Goal: Task Accomplishment & Management: Use online tool/utility

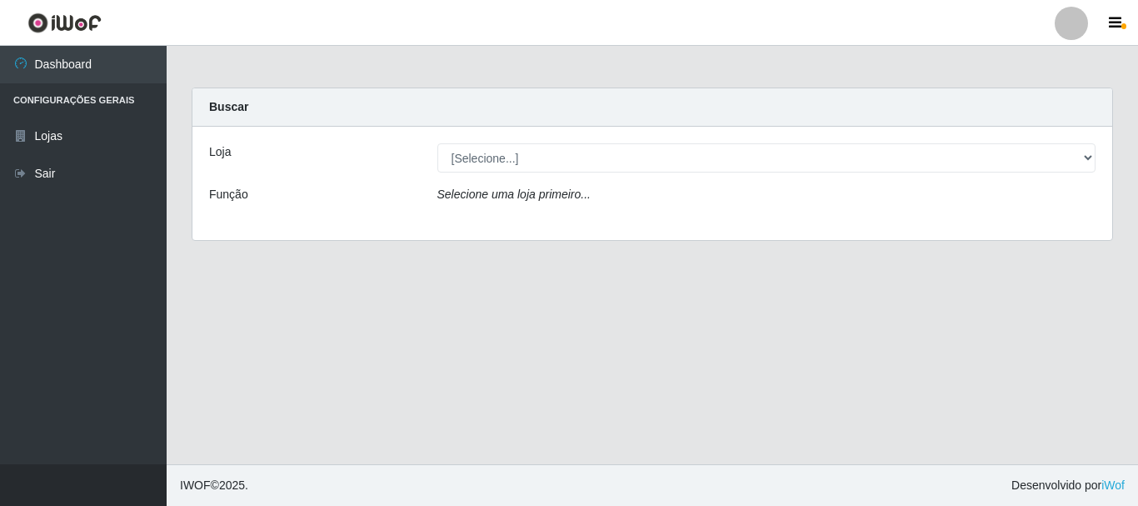
click at [227, 145] on label "Loja" at bounding box center [220, 151] width 22 height 17
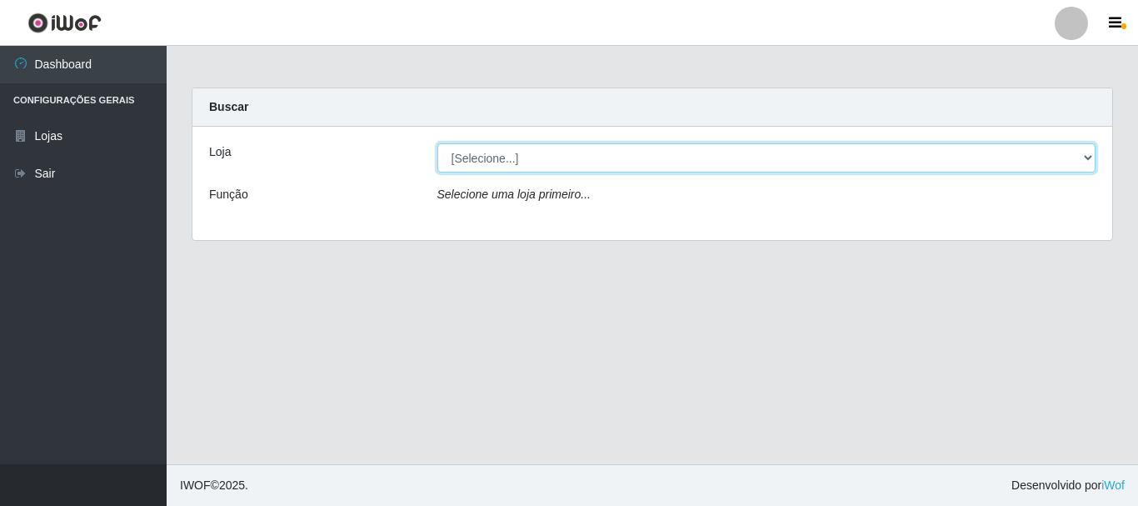
click at [437, 145] on select "[Selecione...] Nordestão - Alecrim" at bounding box center [766, 157] width 659 height 29
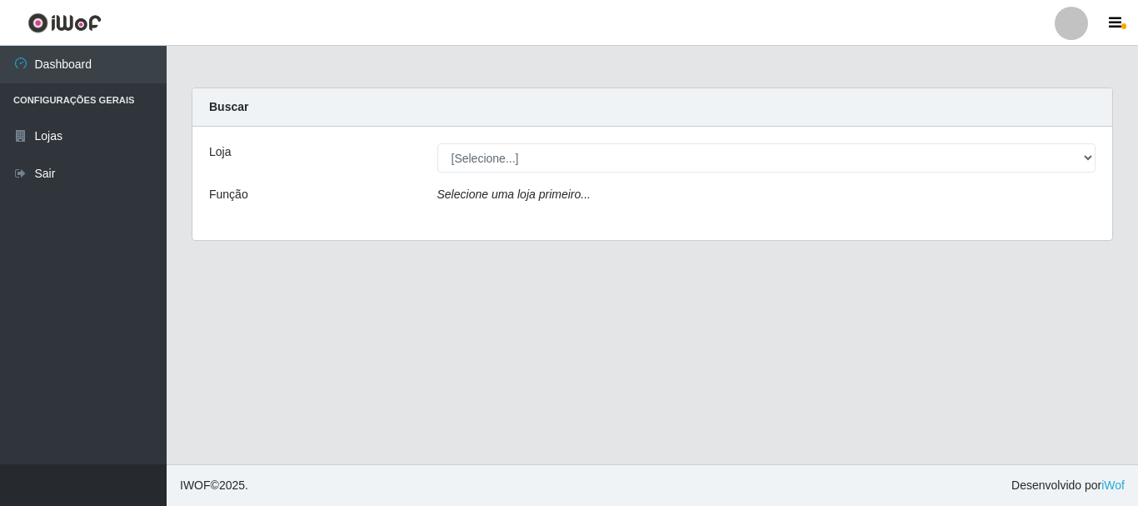
click at [226, 159] on label "Loja" at bounding box center [220, 151] width 22 height 17
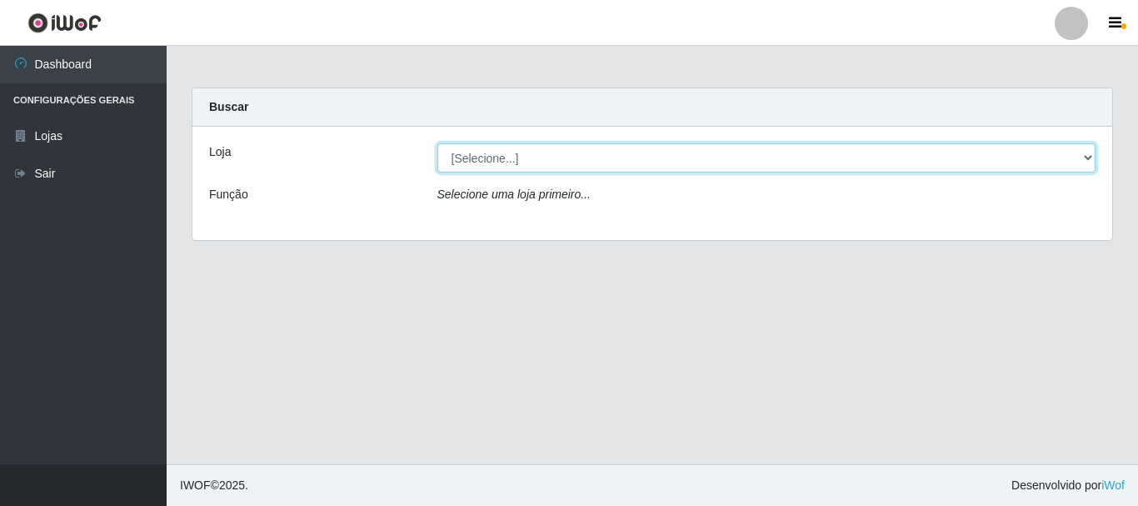
click at [437, 159] on select "[Selecione...] Nordestão - Alecrim" at bounding box center [766, 157] width 659 height 29
click at [469, 153] on select "[Selecione...] Nordestão - Alecrim" at bounding box center [766, 157] width 659 height 29
select select "453"
click at [437, 143] on select "[Selecione...] Nordestão - Alecrim" at bounding box center [766, 157] width 659 height 29
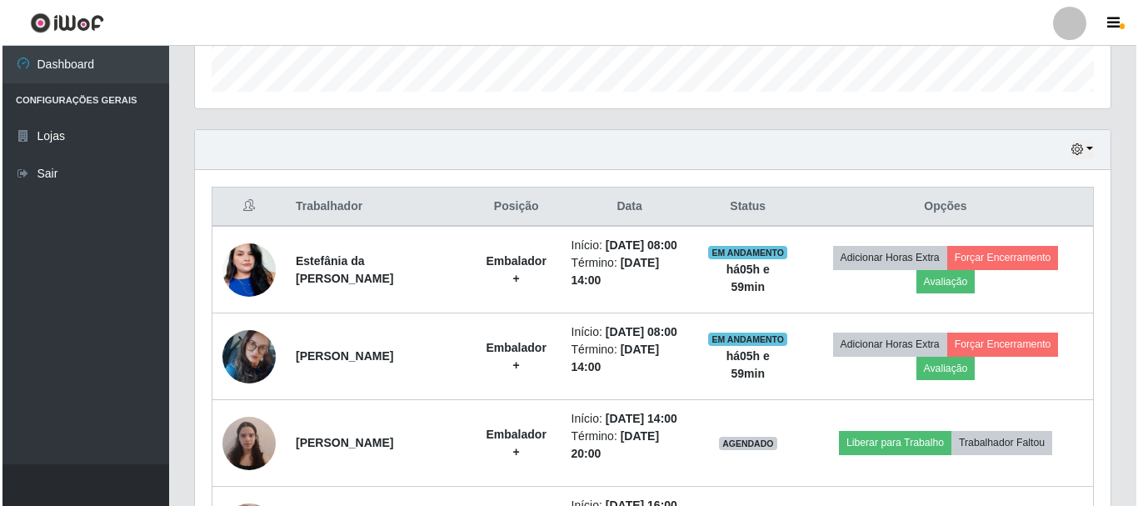
scroll to position [667, 0]
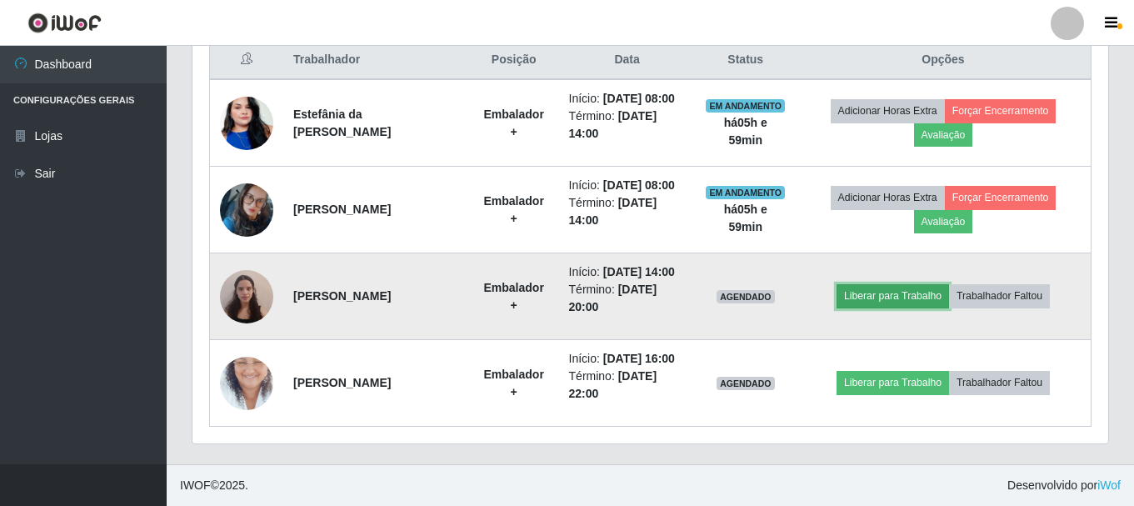
click at [914, 307] on button "Liberar para Trabalho" at bounding box center [892, 295] width 112 height 23
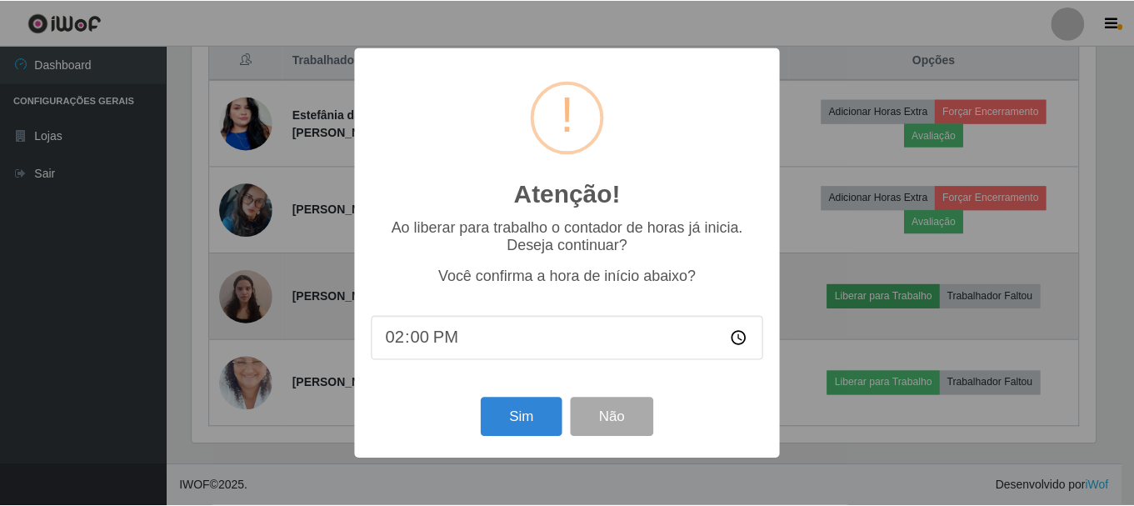
scroll to position [346, 907]
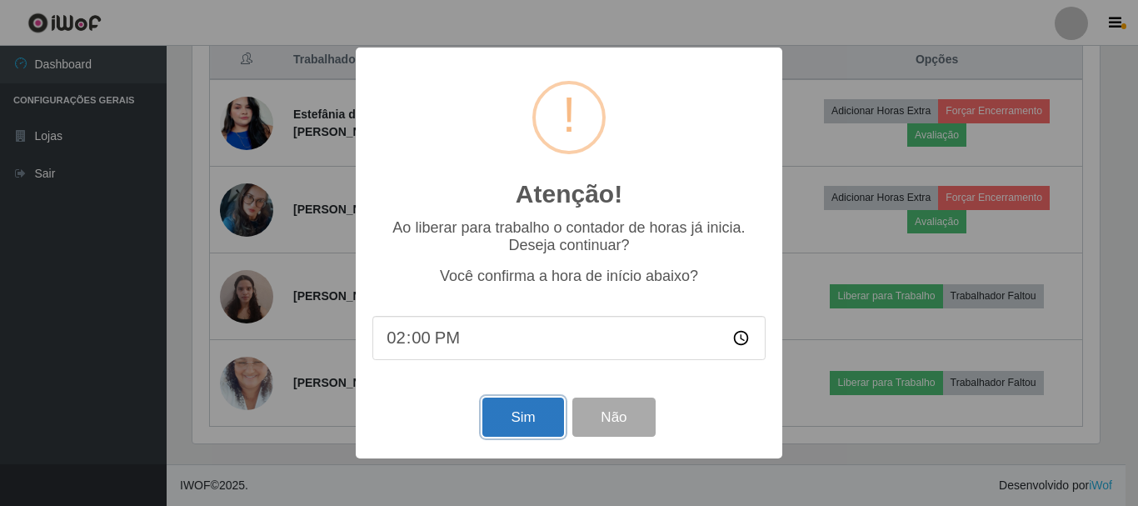
click at [520, 420] on button "Sim" at bounding box center [522, 416] width 81 height 39
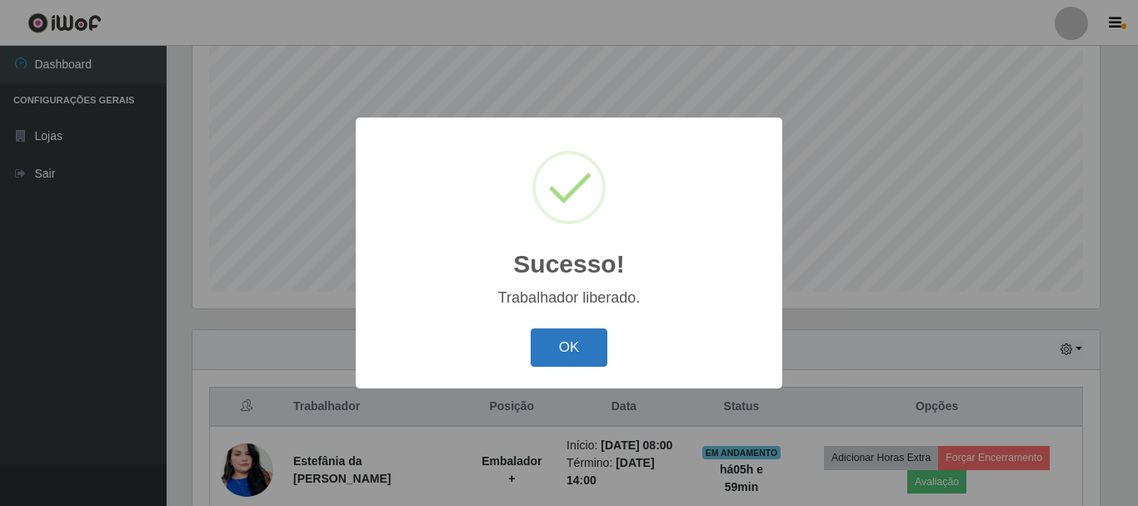
click at [562, 346] on button "OK" at bounding box center [569, 347] width 77 height 39
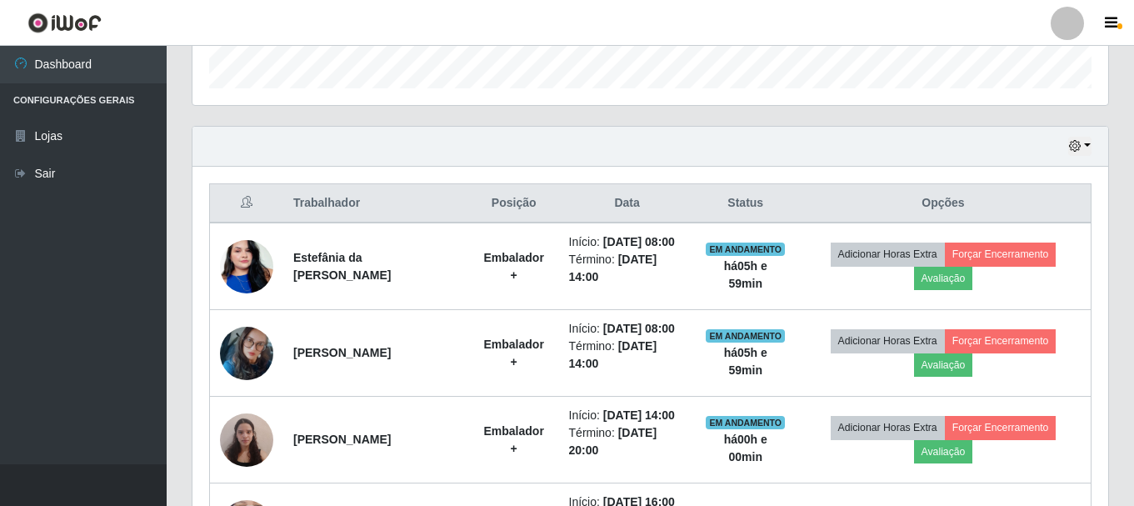
scroll to position [721, 0]
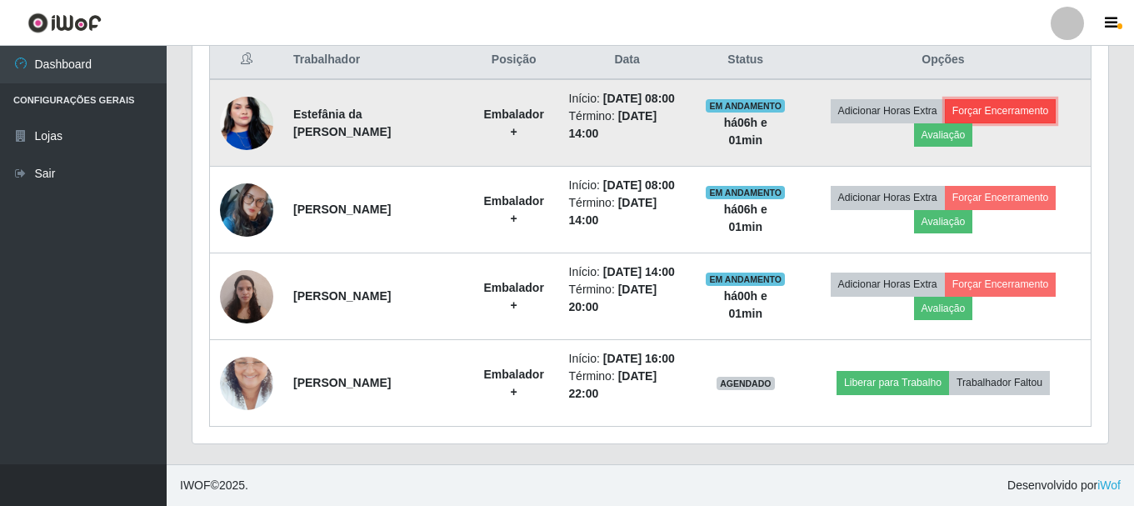
click at [1014, 99] on button "Forçar Encerramento" at bounding box center [1001, 110] width 112 height 23
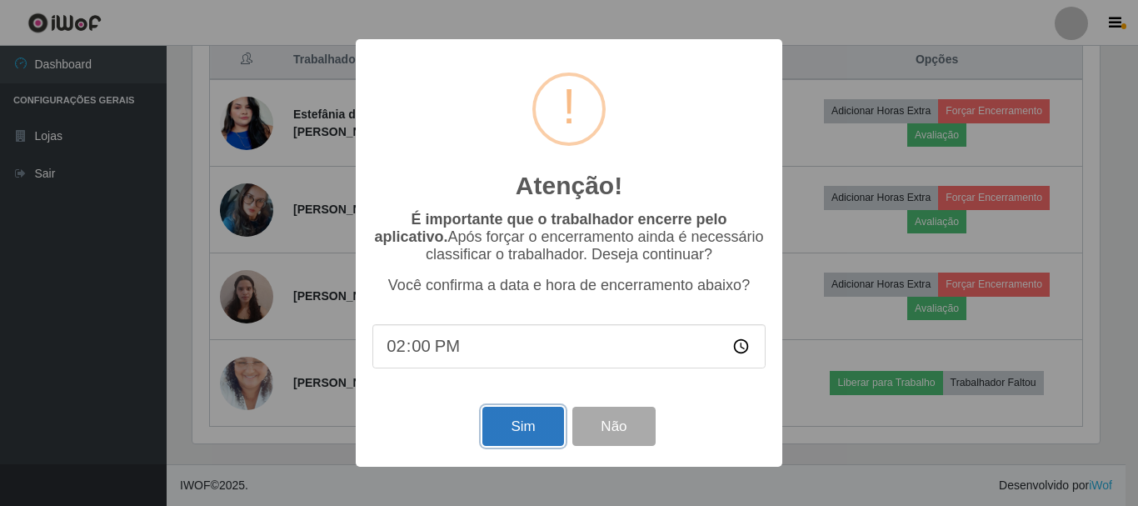
click at [546, 416] on button "Sim" at bounding box center [522, 426] width 81 height 39
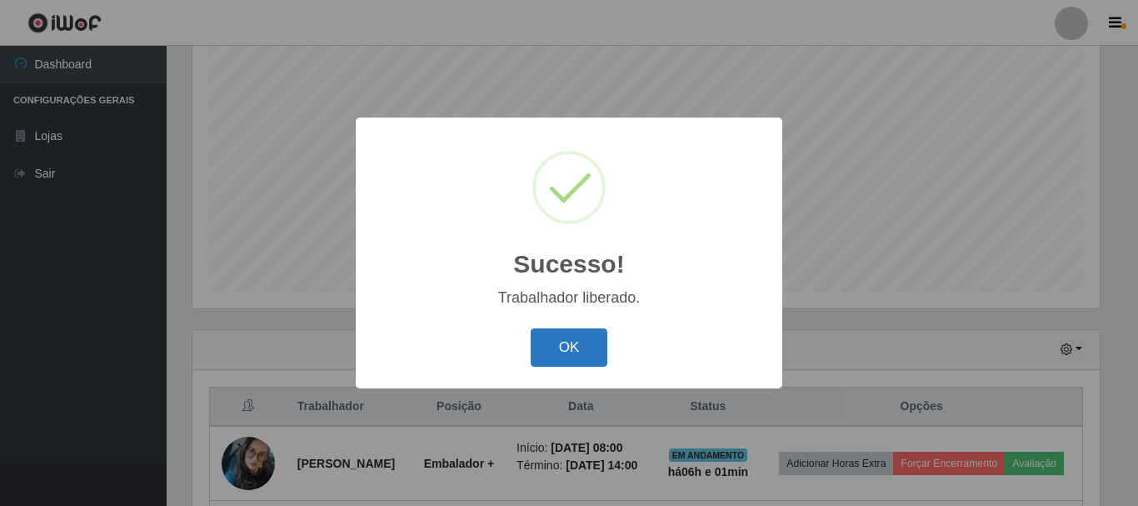
click at [577, 347] on button "OK" at bounding box center [569, 347] width 77 height 39
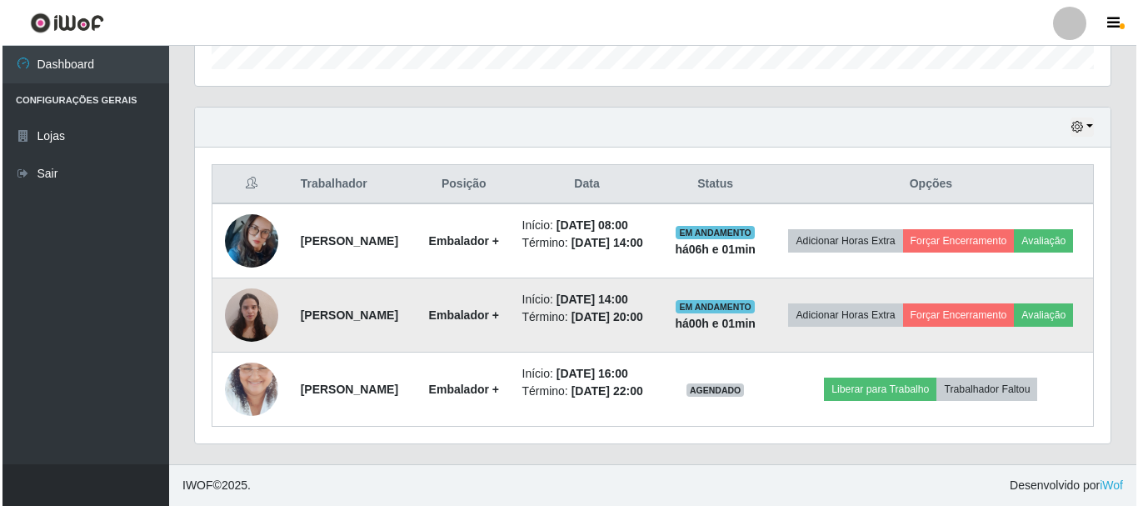
scroll to position [617, 0]
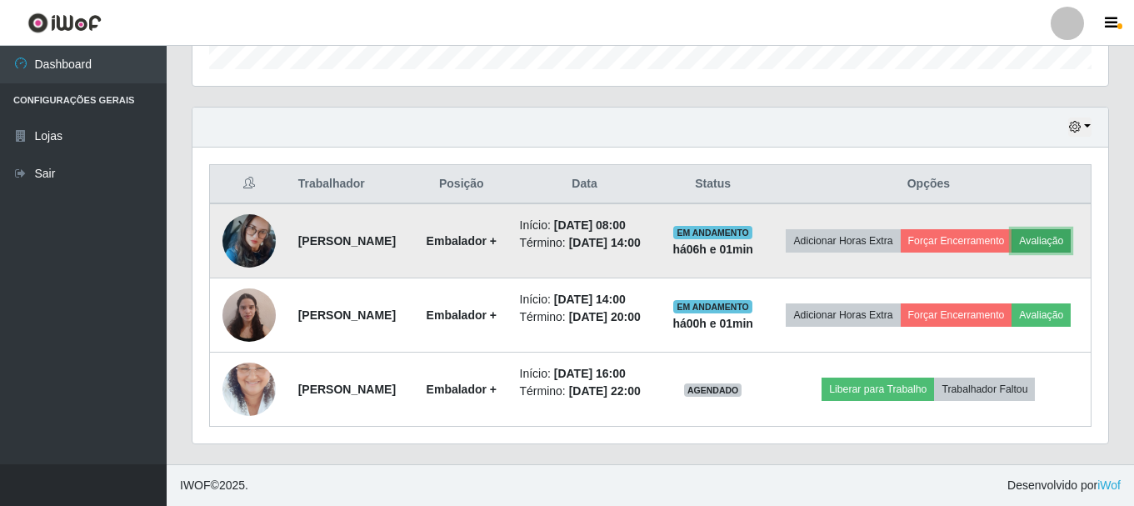
click at [1011, 229] on button "Avaliação" at bounding box center [1040, 240] width 59 height 23
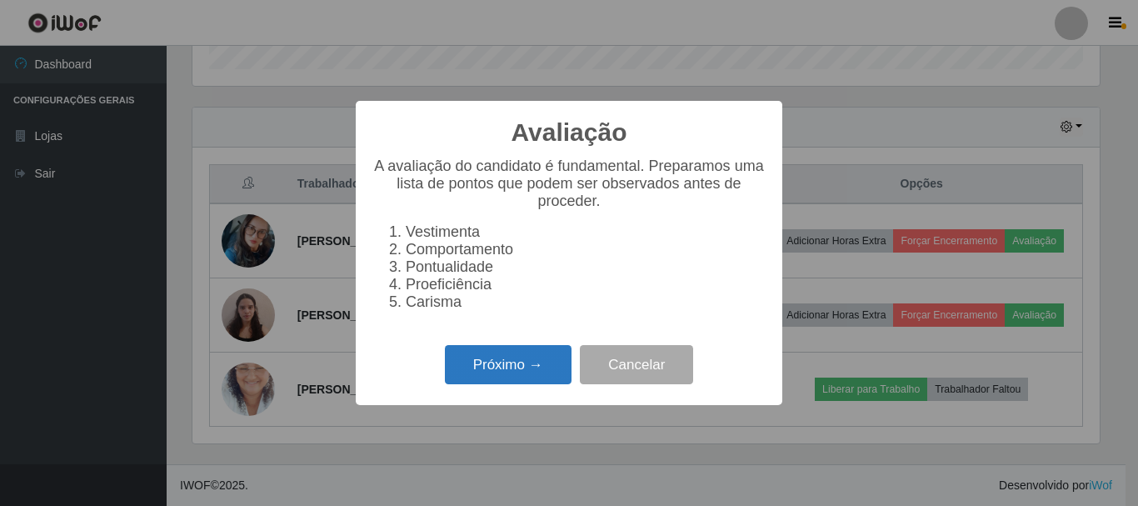
click at [512, 379] on button "Próximo →" at bounding box center [508, 364] width 127 height 39
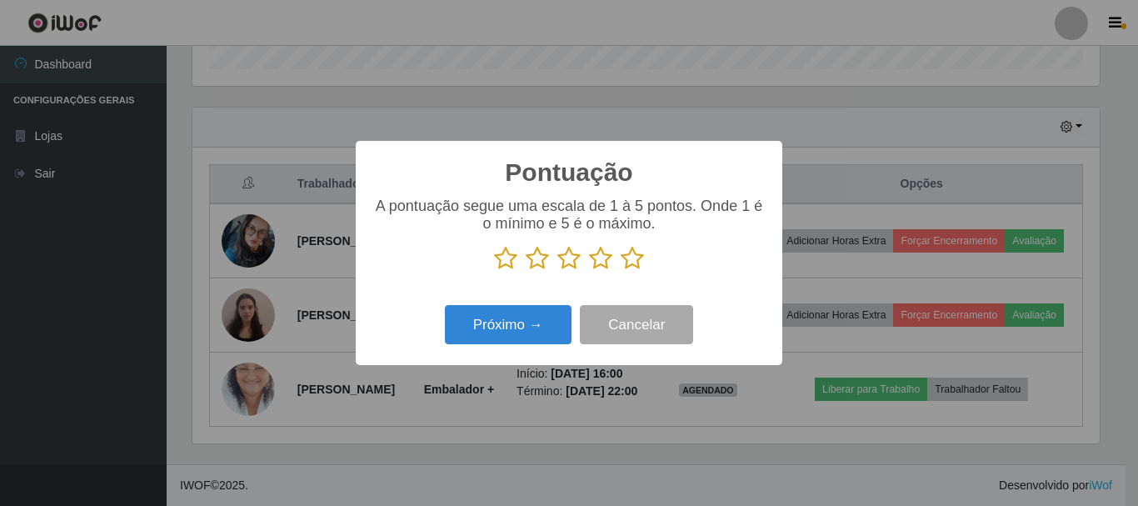
click at [632, 263] on icon at bounding box center [632, 258] width 23 height 25
click at [621, 271] on input "radio" at bounding box center [621, 271] width 0 height 0
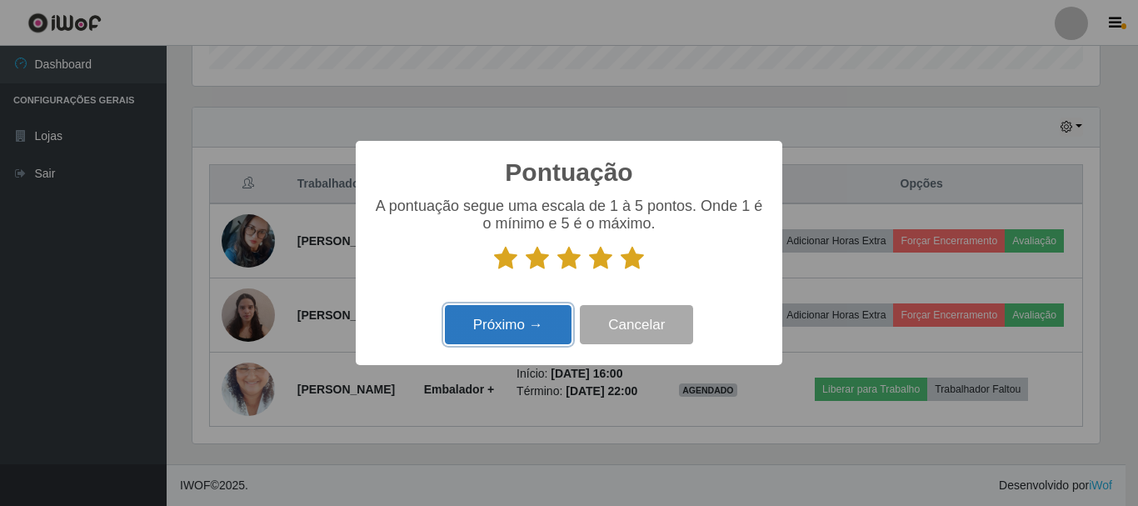
click at [517, 327] on button "Próximo →" at bounding box center [508, 324] width 127 height 39
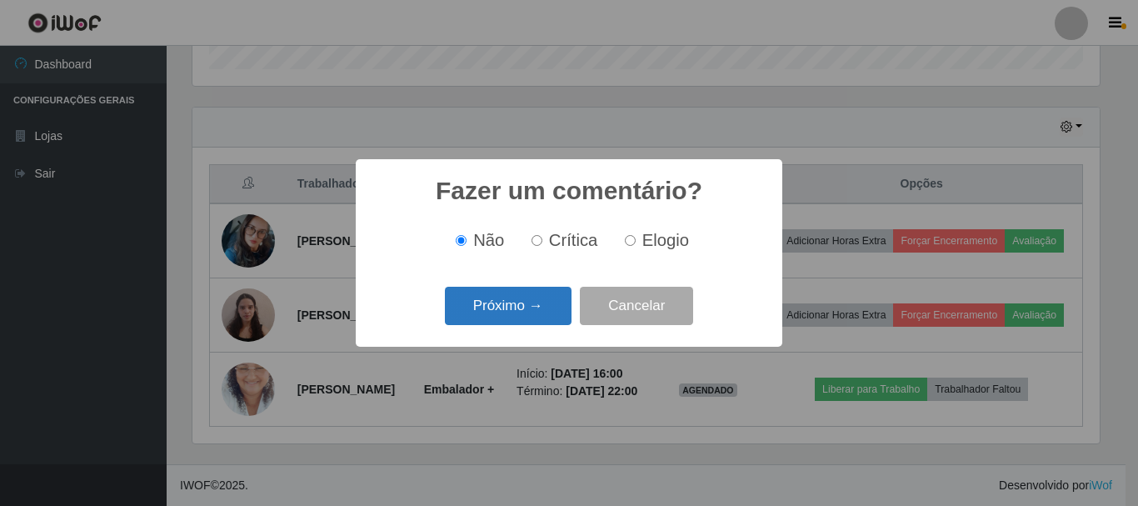
click at [558, 307] on button "Próximo →" at bounding box center [508, 306] width 127 height 39
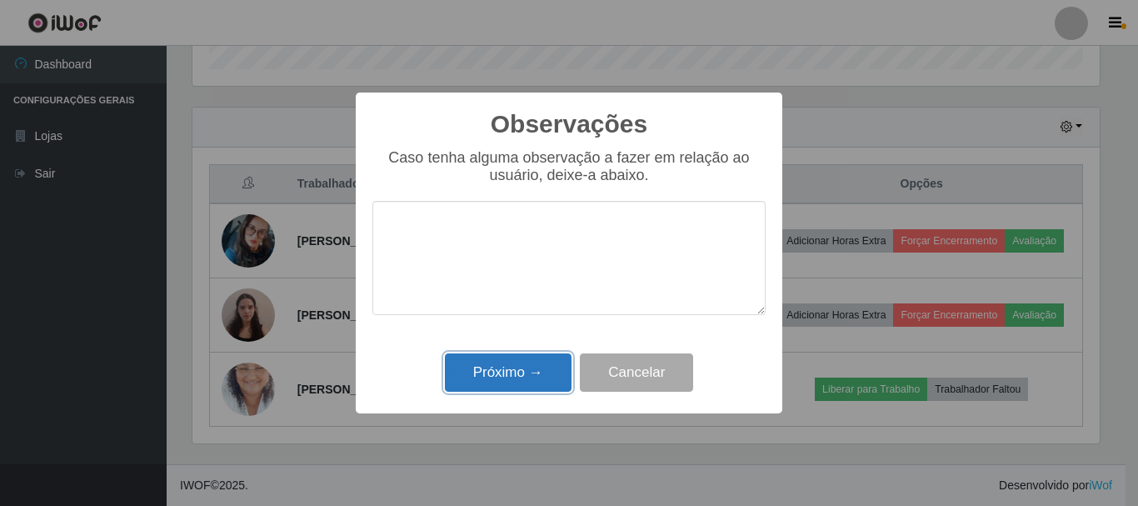
click at [525, 373] on button "Próximo →" at bounding box center [508, 372] width 127 height 39
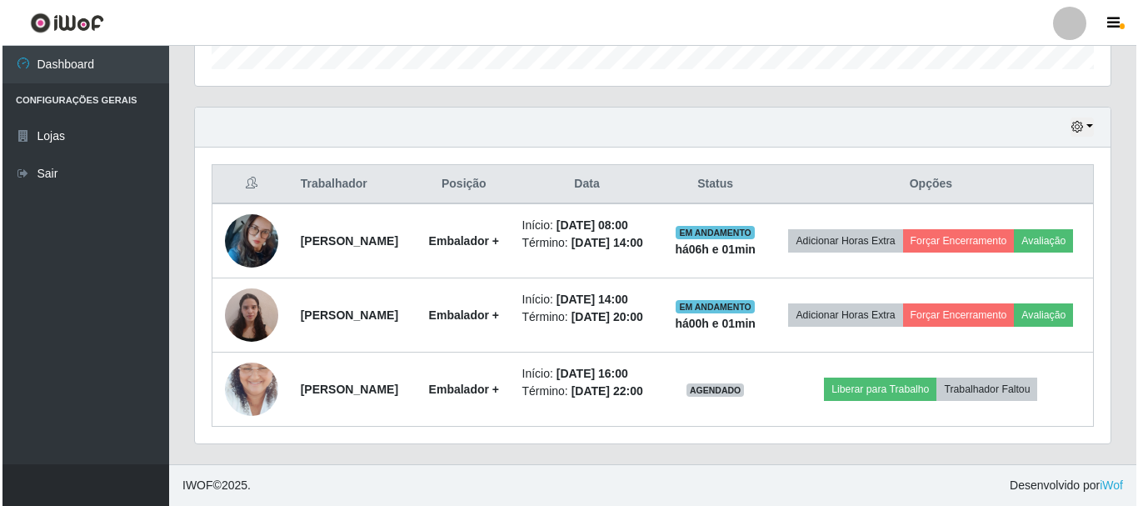
scroll to position [346, 916]
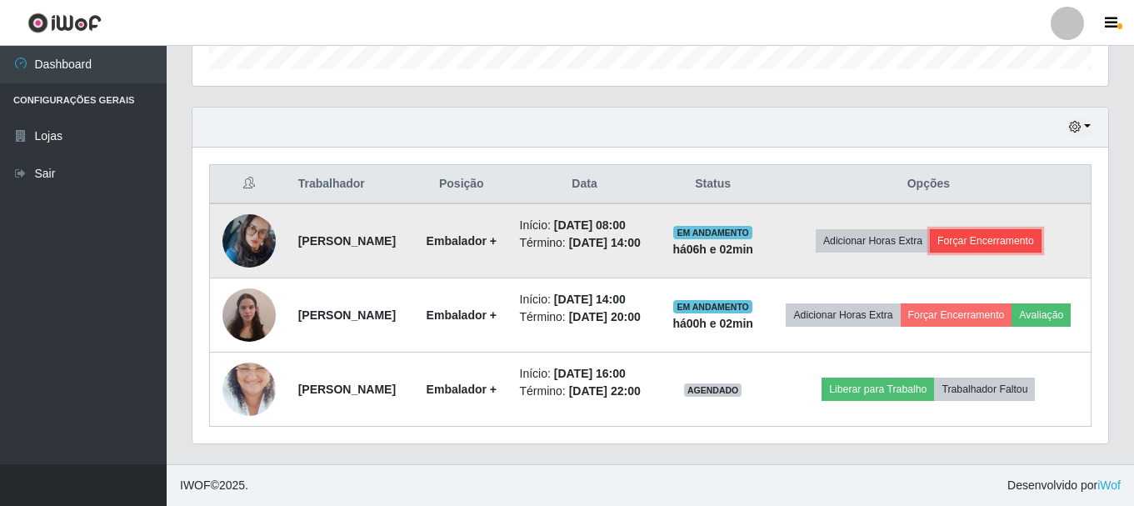
click at [1026, 229] on button "Forçar Encerramento" at bounding box center [986, 240] width 112 height 23
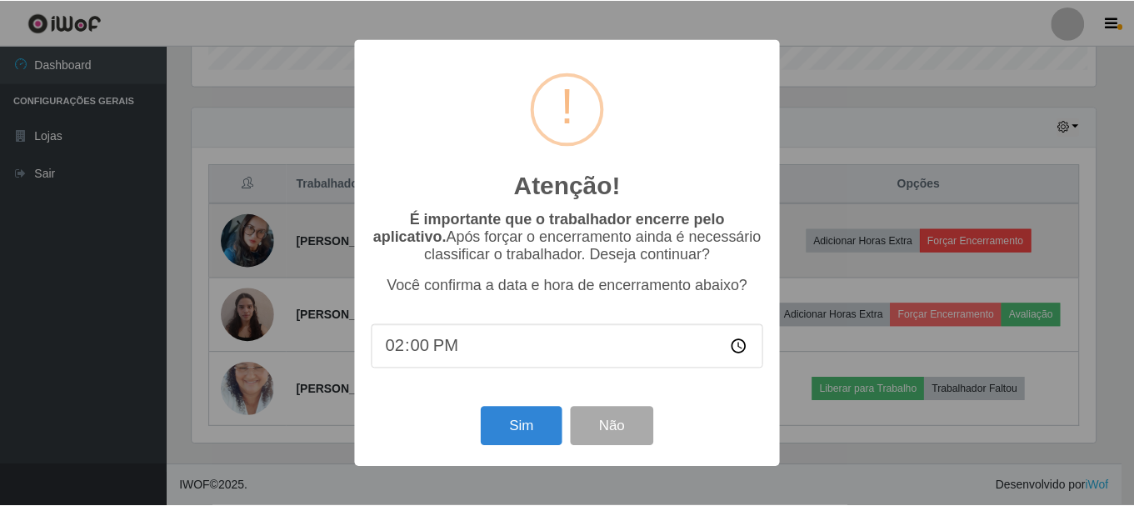
scroll to position [346, 907]
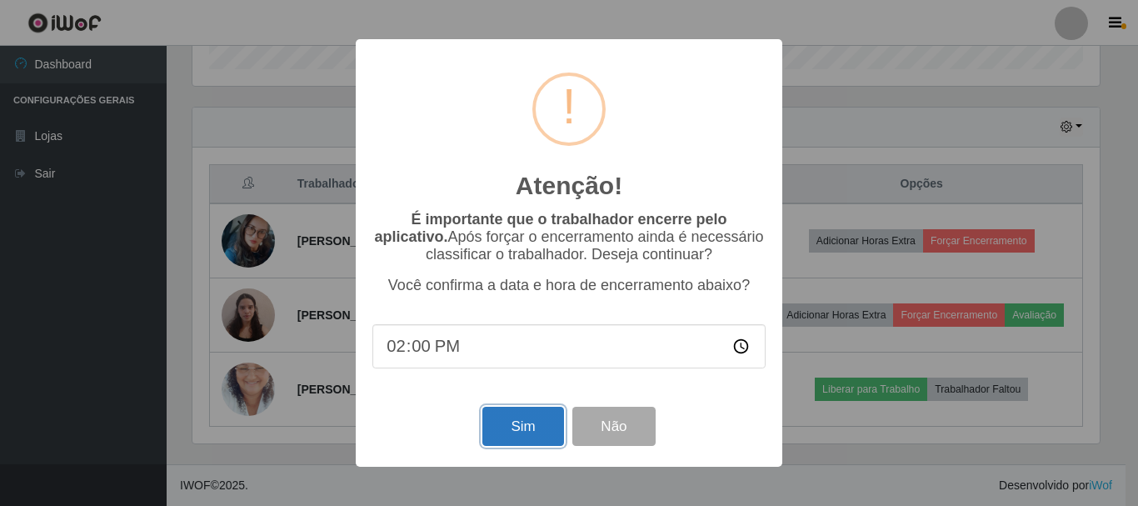
click at [542, 437] on button "Sim" at bounding box center [522, 426] width 81 height 39
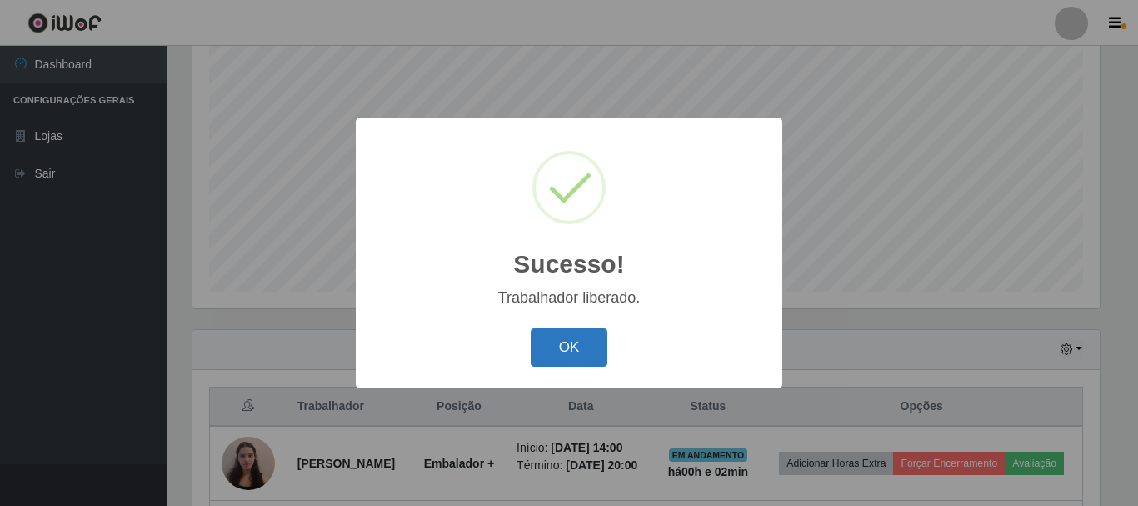
click at [569, 354] on button "OK" at bounding box center [569, 347] width 77 height 39
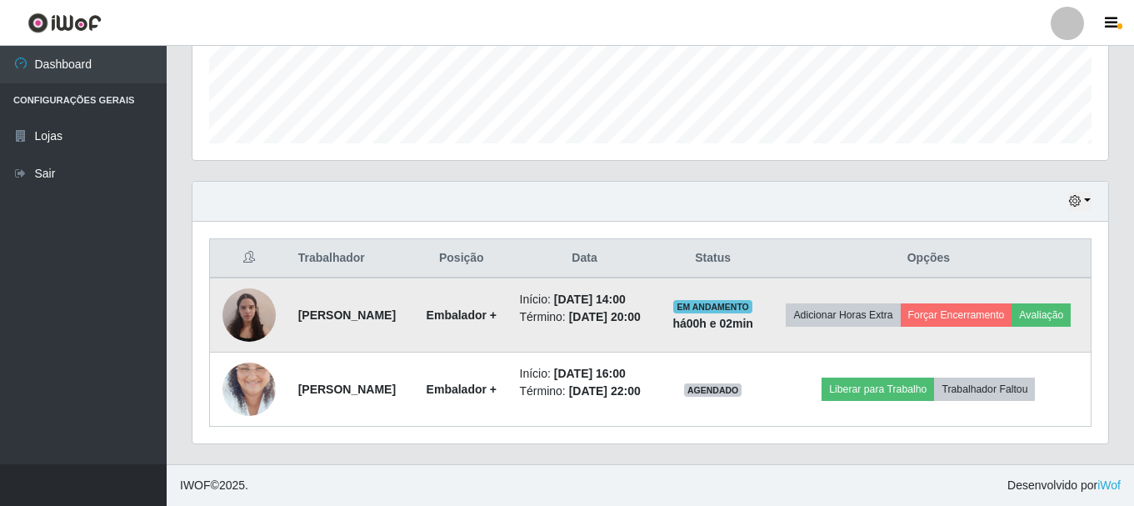
scroll to position [477, 0]
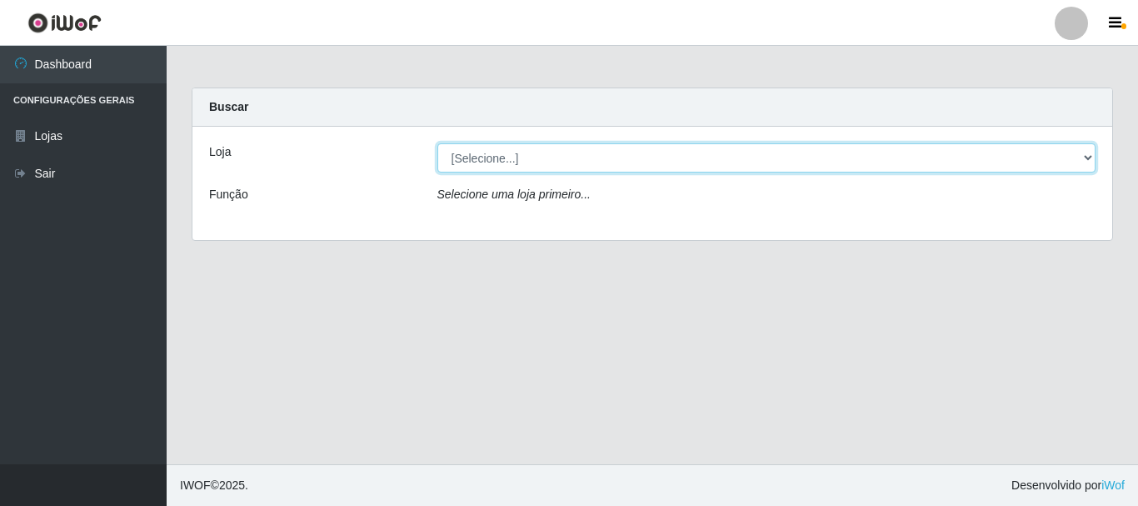
click at [1086, 157] on select "[Selecione...] Nordestão - Alecrim" at bounding box center [766, 157] width 659 height 29
select select "453"
click at [437, 143] on select "[Selecione...] Nordestão - Alecrim" at bounding box center [766, 157] width 659 height 29
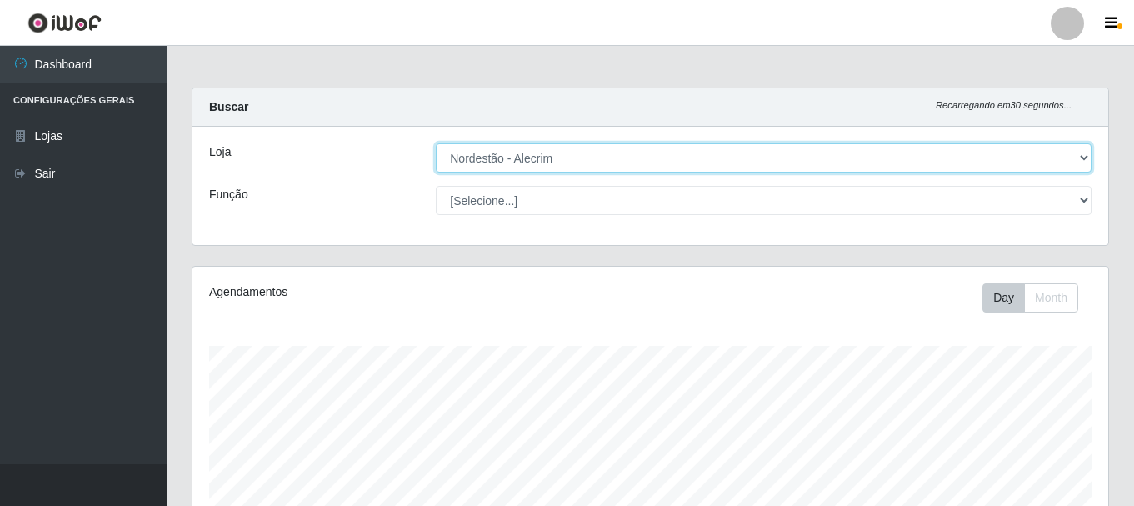
scroll to position [346, 916]
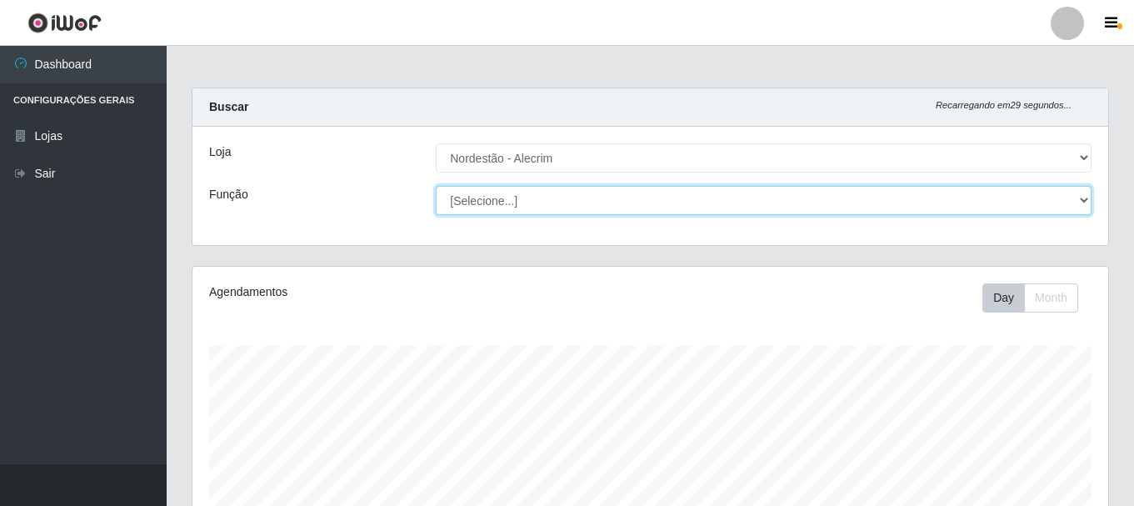
click at [1076, 203] on select "[Selecione...] Balconista + Balconista de Padaria Balconista de Padaria ++ Emba…" at bounding box center [764, 200] width 656 height 29
select select "70"
click at [436, 186] on select "[Selecione...] Balconista + Balconista de Padaria Balconista de Padaria ++ Emba…" at bounding box center [764, 200] width 656 height 29
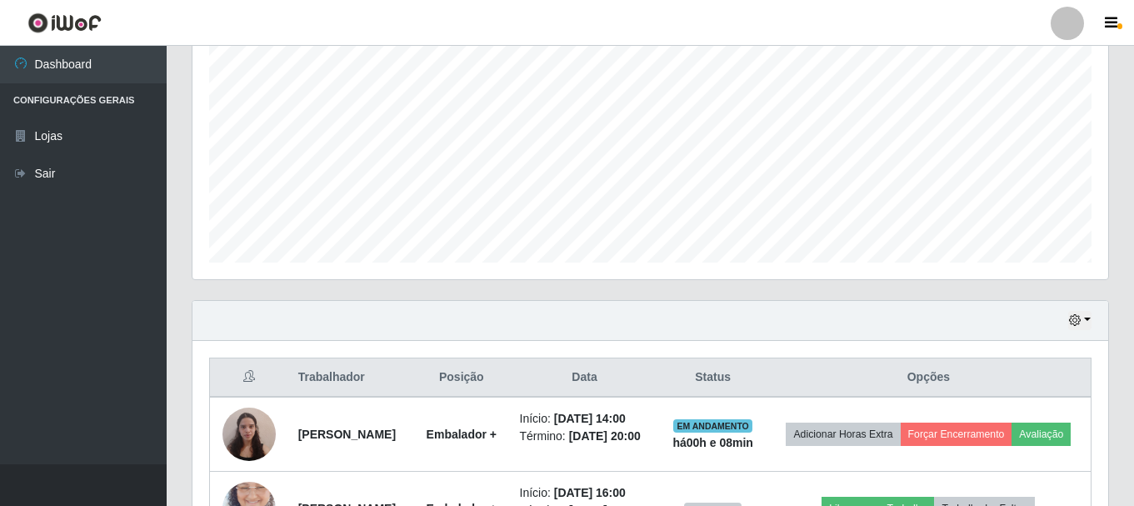
scroll to position [477, 0]
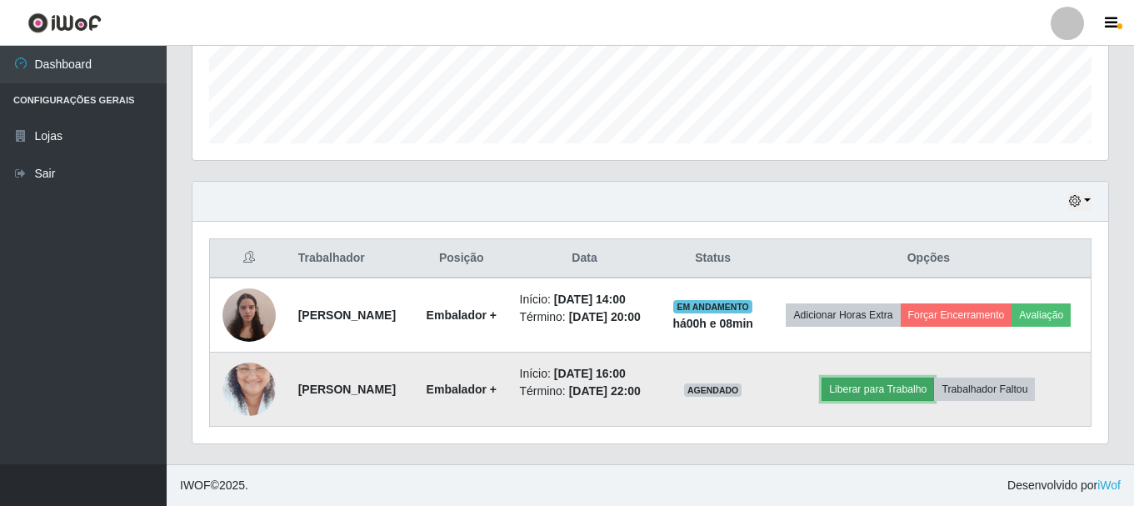
click at [885, 386] on button "Liberar para Trabalho" at bounding box center [877, 388] width 112 height 23
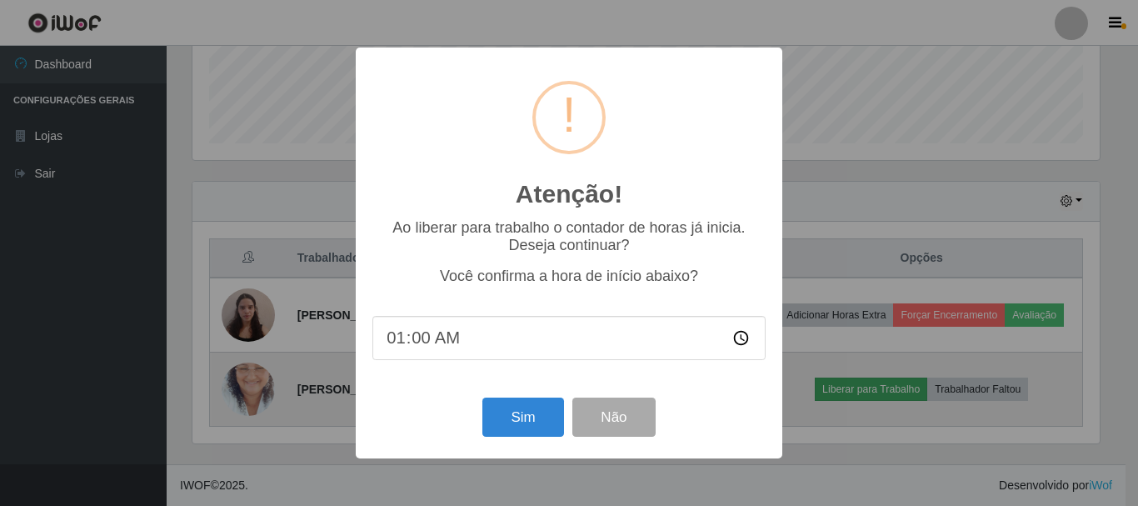
type input "14:00"
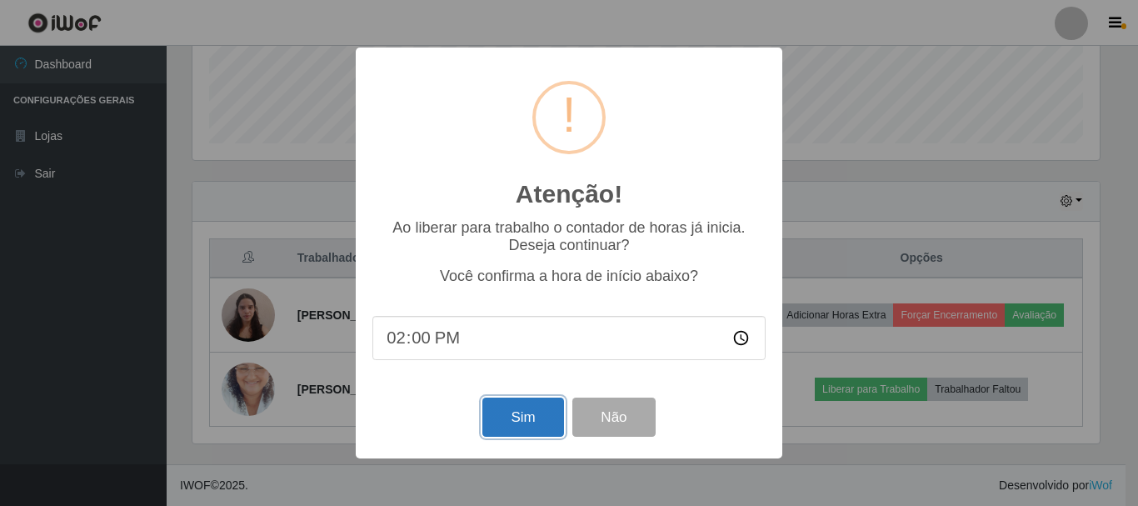
click at [521, 423] on button "Sim" at bounding box center [522, 416] width 81 height 39
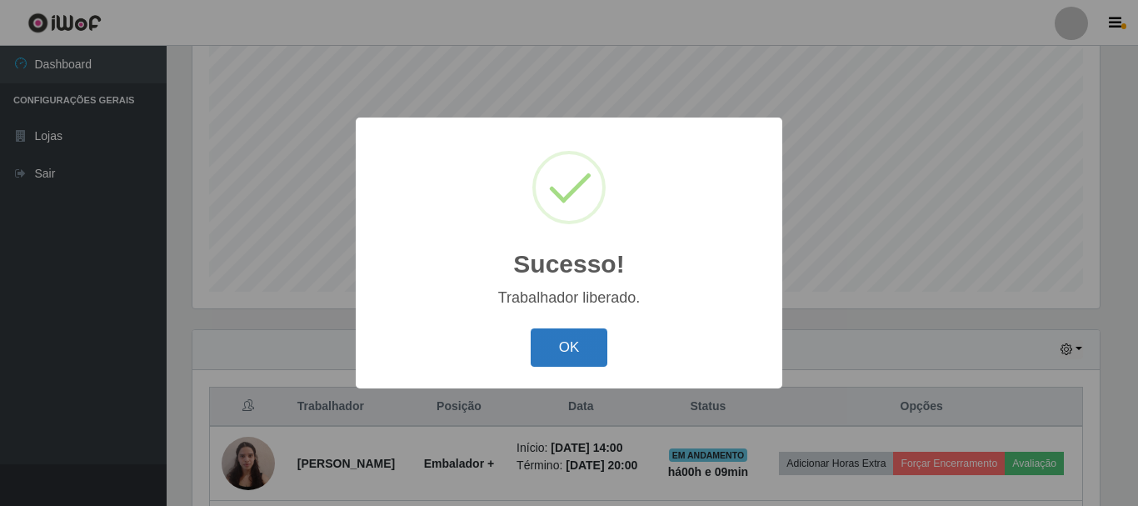
click at [597, 340] on button "OK" at bounding box center [569, 347] width 77 height 39
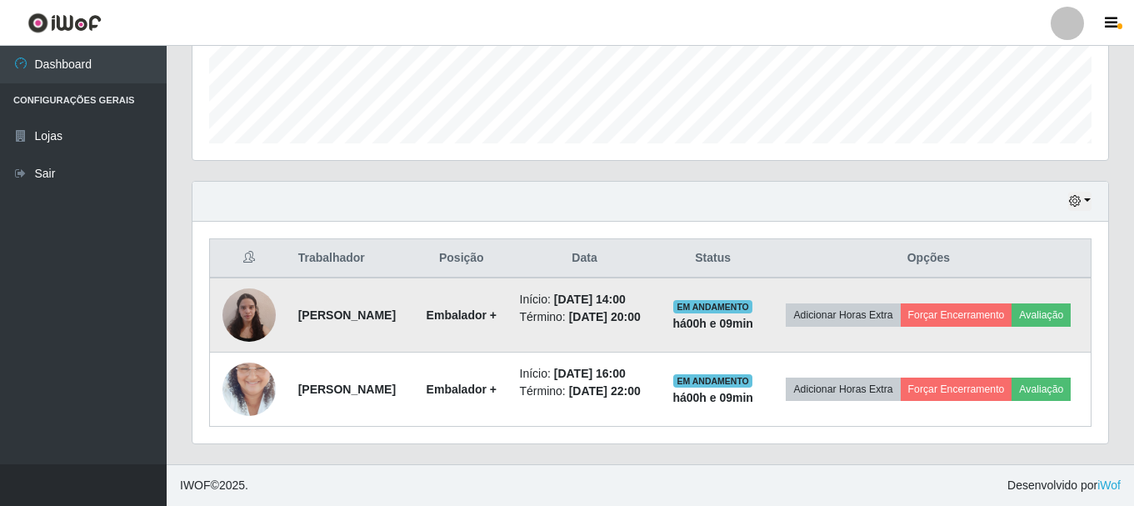
scroll to position [477, 0]
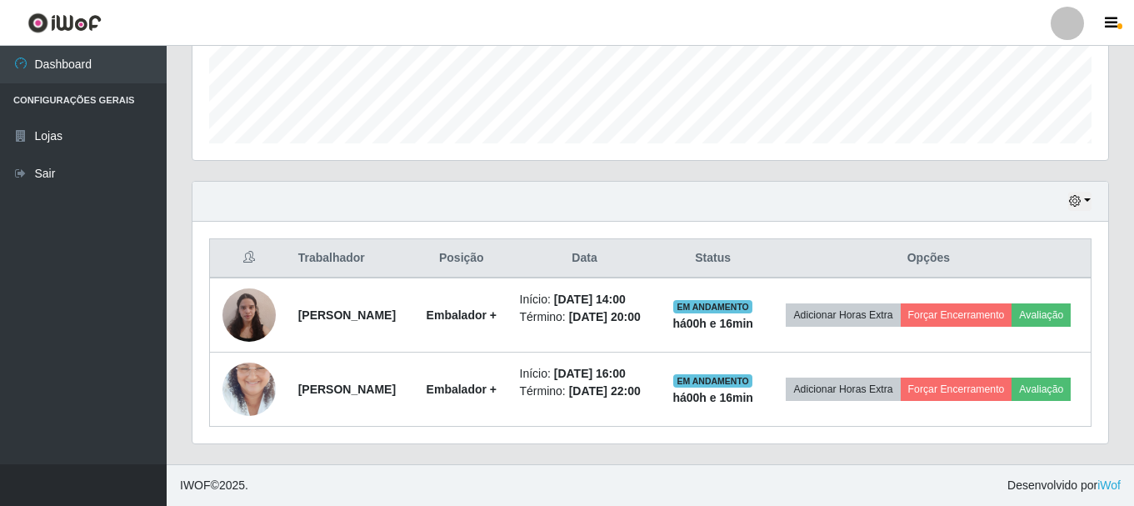
click at [802, 192] on div "Hoje 1 dia 3 dias 1 Semana Não encerrados" at bounding box center [650, 202] width 916 height 40
